Goal: Task Accomplishment & Management: Use online tool/utility

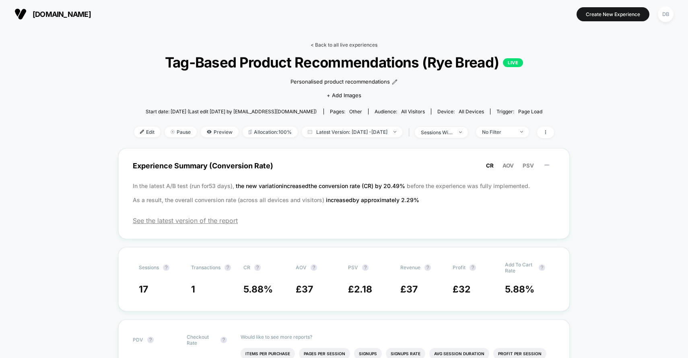
click at [319, 45] on link "< Back to all live experiences" at bounding box center [343, 45] width 67 height 6
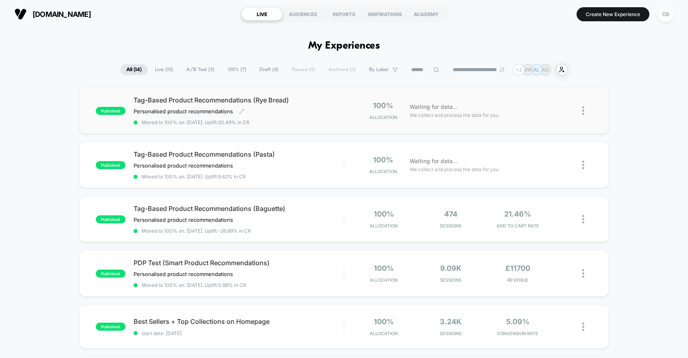
click at [304, 119] on div "Tag-Based Product Recommendations (Rye Bread) Personalised product recommendati…" at bounding box center [238, 110] width 210 height 29
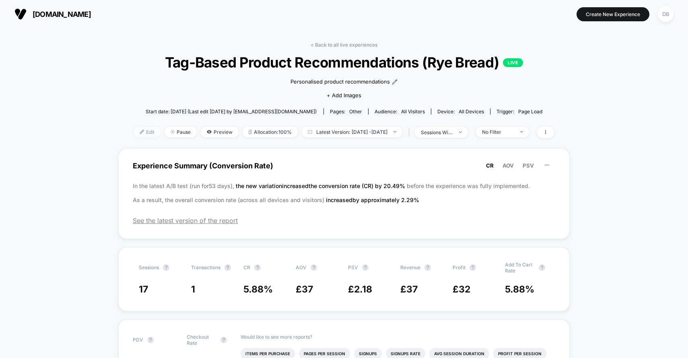
click at [136, 130] on span "Edit" at bounding box center [147, 132] width 27 height 11
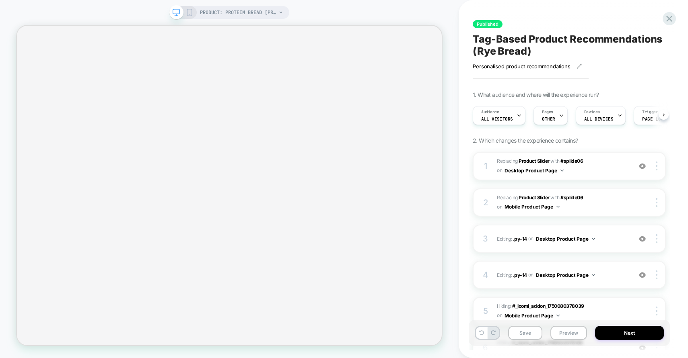
scroll to position [0, 0]
click at [587, 173] on span "#_loomi_addon_1752159621135_dup1752497574 Replacing Product Slider WITH #splide…" at bounding box center [562, 166] width 131 height 19
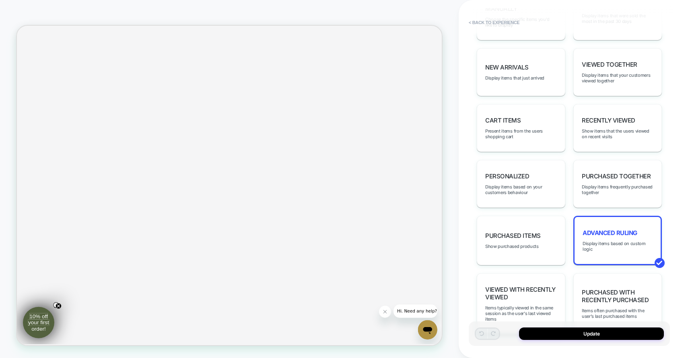
scroll to position [365, 0]
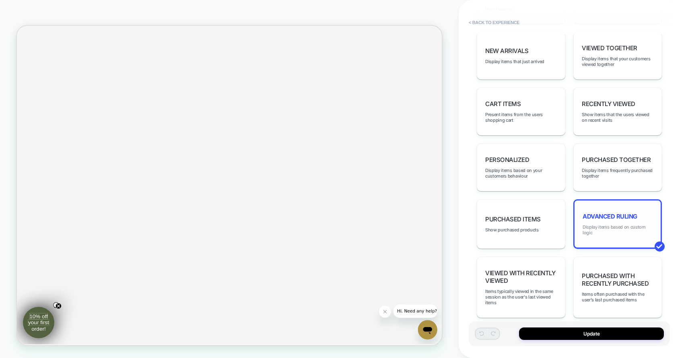
click at [619, 224] on span "Display items based on custom logic" at bounding box center [617, 229] width 70 height 11
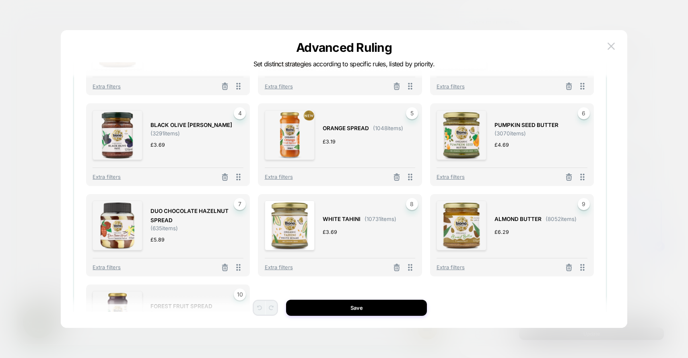
scroll to position [231, 0]
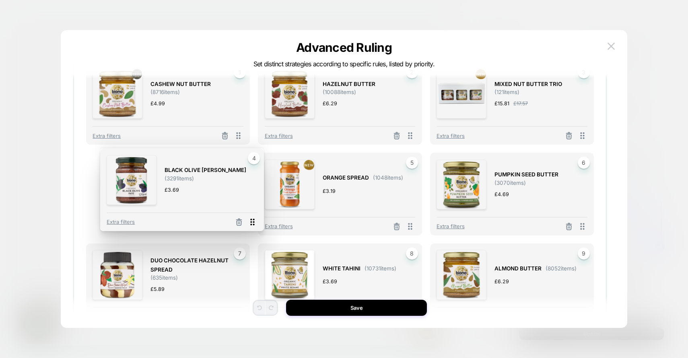
drag, startPoint x: 236, startPoint y: 228, endPoint x: 249, endPoint y: 223, distance: 14.5
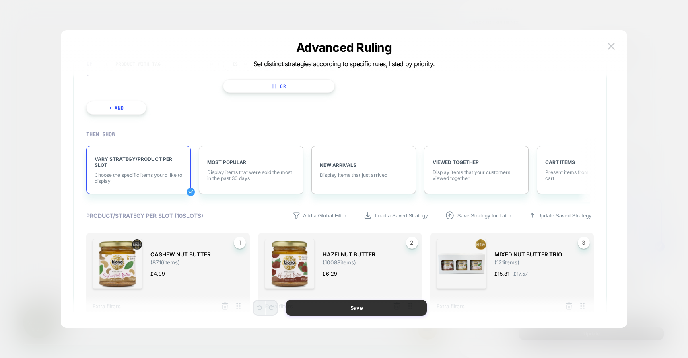
scroll to position [12, 0]
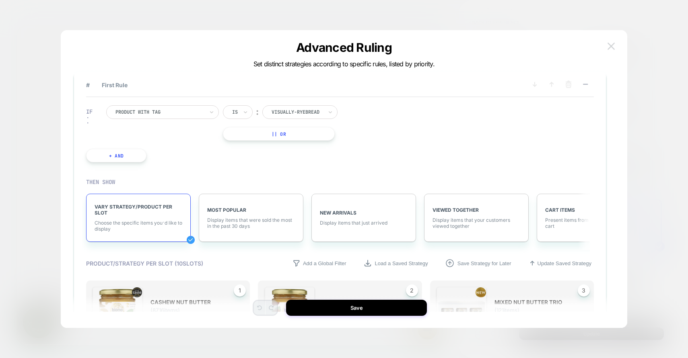
click at [611, 45] on img at bounding box center [610, 46] width 7 height 7
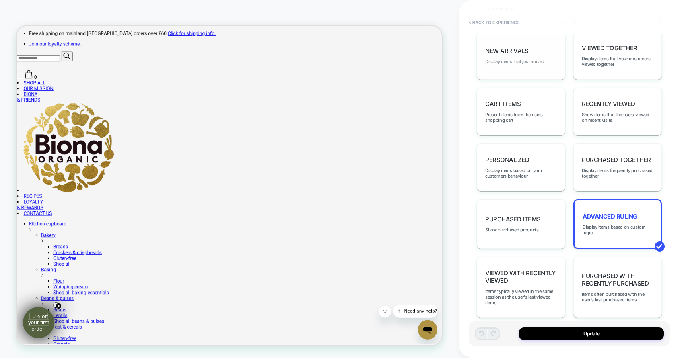
scroll to position [0, 0]
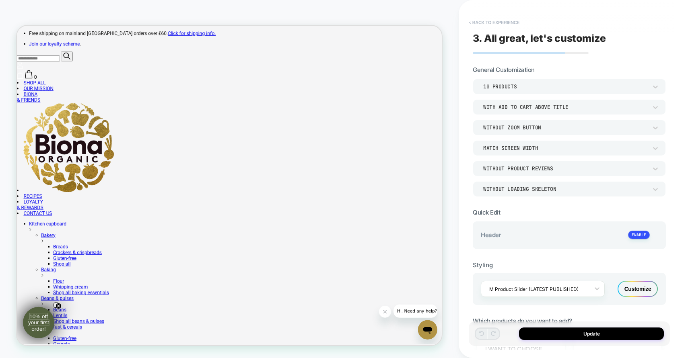
click at [489, 19] on button "< Back to experience" at bounding box center [493, 22] width 59 height 13
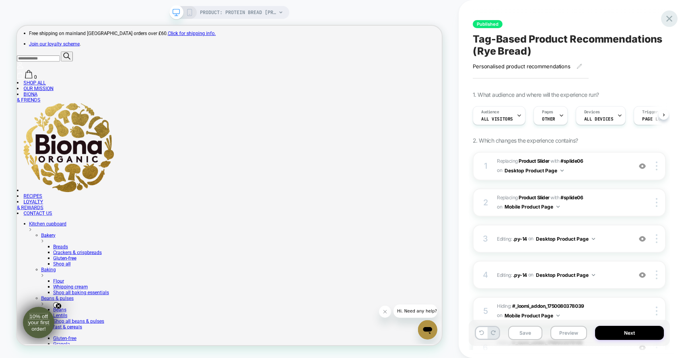
scroll to position [0, 0]
click at [667, 17] on icon at bounding box center [669, 19] width 6 height 6
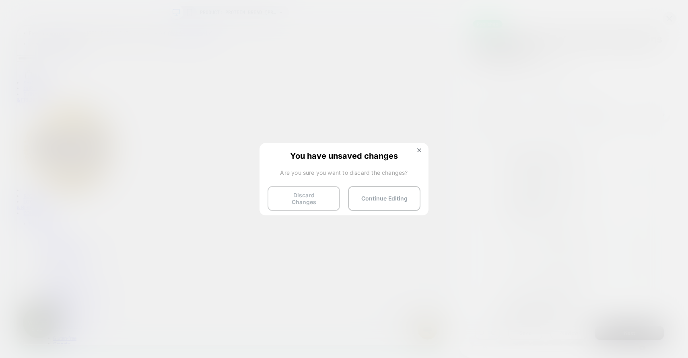
click at [309, 191] on button "Discard Changes" at bounding box center [303, 198] width 72 height 25
